Goal: Task Accomplishment & Management: Manage account settings

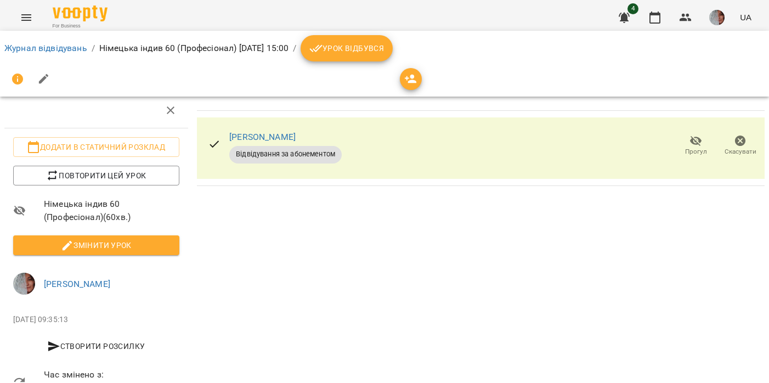
scroll to position [34, 0]
click at [382, 54] on span "Урок відбувся" at bounding box center [346, 48] width 75 height 13
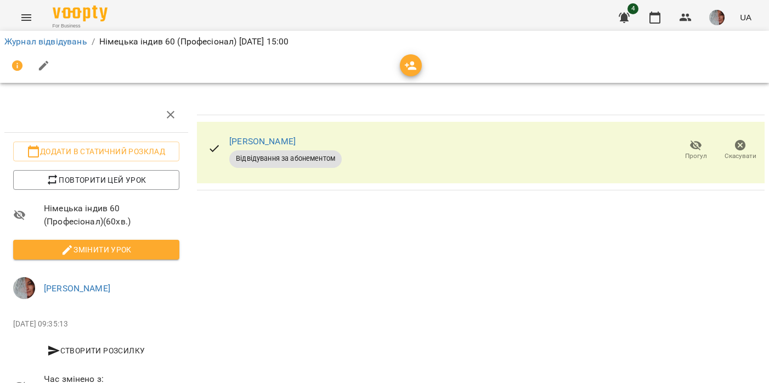
click at [695, 152] on span "Прогул" at bounding box center [696, 155] width 22 height 9
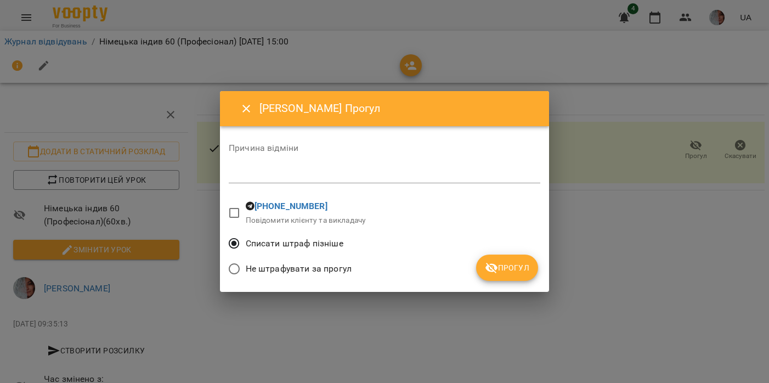
click at [510, 264] on span "Прогул" at bounding box center [507, 267] width 44 height 13
